Goal: Ask a question

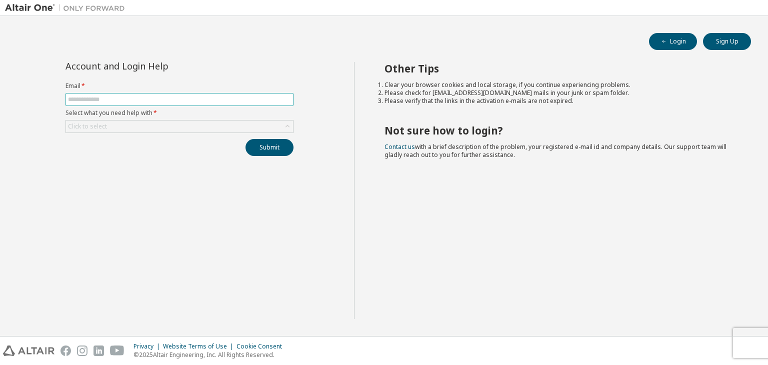
click at [108, 102] on input "text" at bounding box center [179, 100] width 223 height 8
type input "**********"
click at [133, 128] on div "Click to select" at bounding box center [179, 127] width 227 height 12
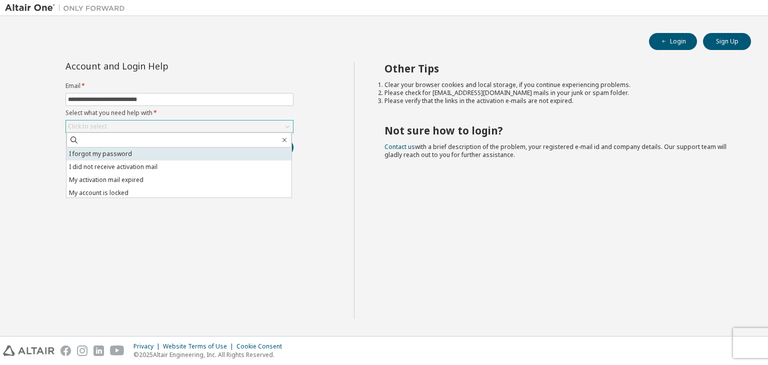
click at [142, 154] on li "I forgot my password" at bounding box center [179, 154] width 225 height 13
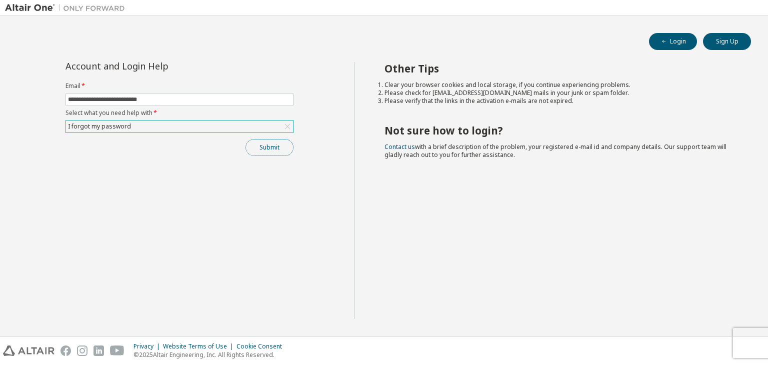
click at [266, 145] on button "Submit" at bounding box center [270, 147] width 48 height 17
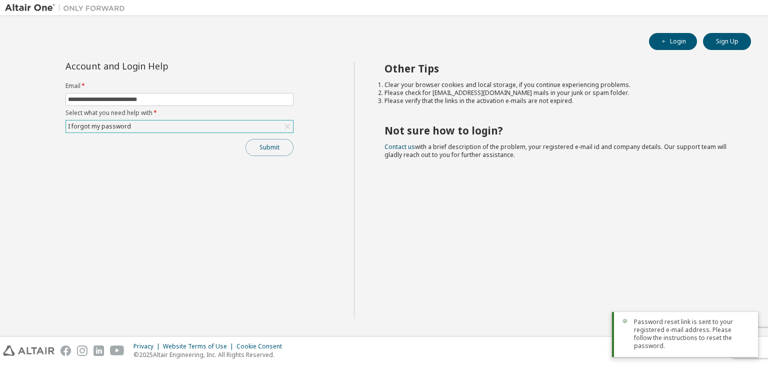
click at [266, 145] on button "Submit" at bounding box center [270, 147] width 48 height 17
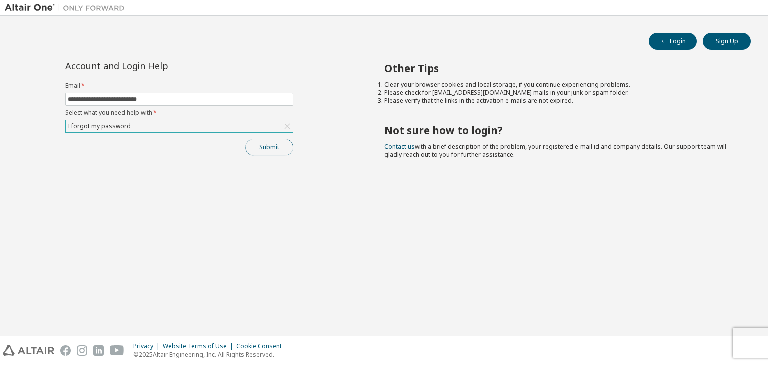
click at [266, 145] on button "Submit" at bounding box center [270, 147] width 48 height 17
click at [266, 145] on div "Submit" at bounding box center [180, 147] width 228 height 17
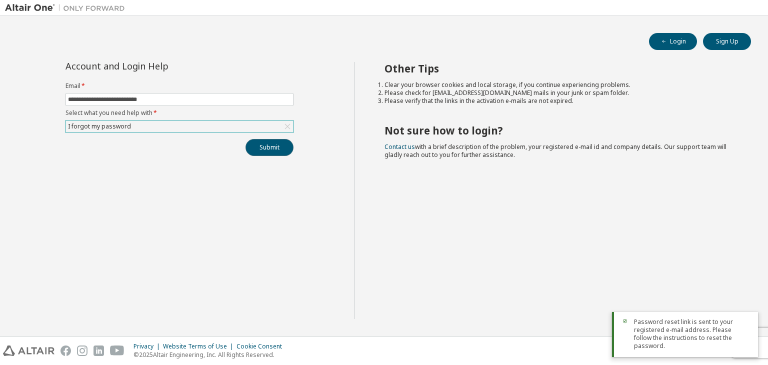
click at [266, 145] on button "Submit" at bounding box center [270, 147] width 48 height 17
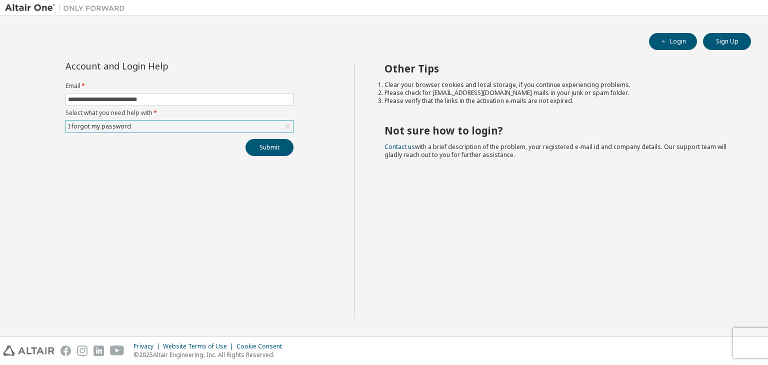
click at [174, 124] on div "I forgot my password" at bounding box center [179, 127] width 227 height 12
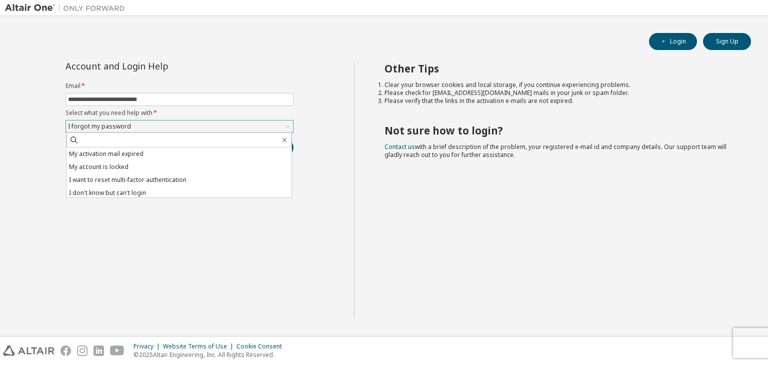
scroll to position [28, 0]
click at [186, 190] on li "I don't know but can't login" at bounding box center [179, 191] width 225 height 13
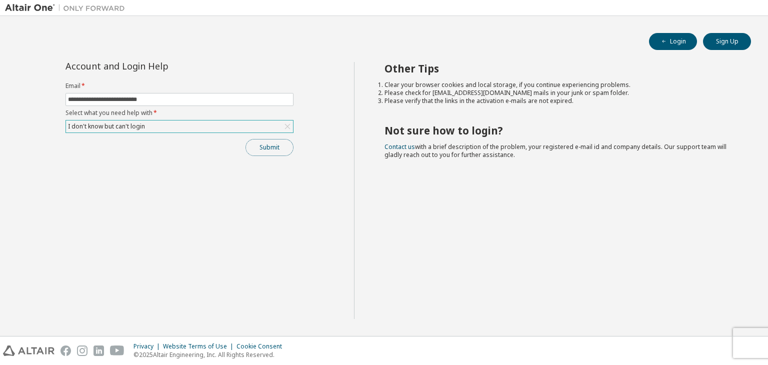
click at [263, 150] on button "Submit" at bounding box center [270, 147] width 48 height 17
click at [282, 143] on button "Submit" at bounding box center [270, 147] width 48 height 17
